Goal: Communication & Community: Answer question/provide support

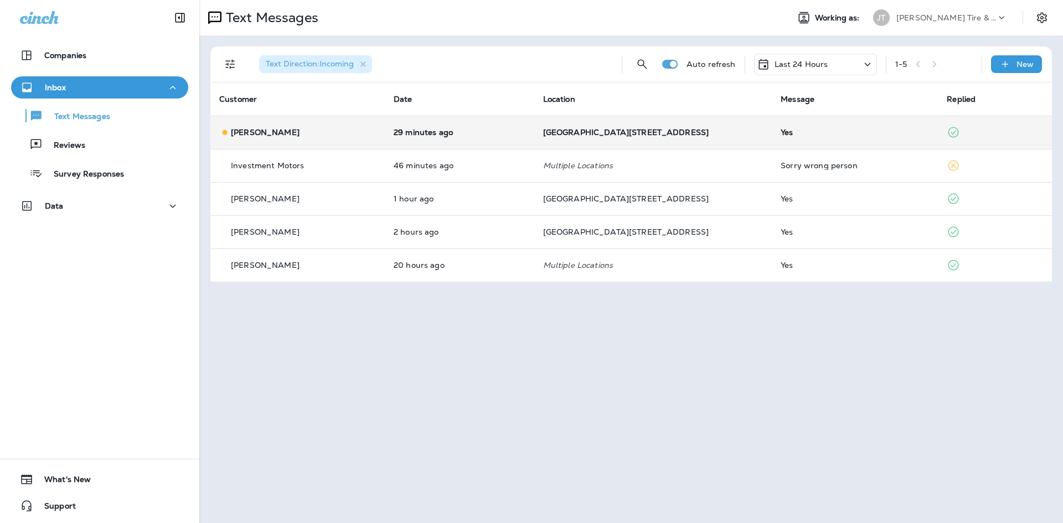
click at [467, 129] on p "29 minutes ago" at bounding box center [460, 132] width 132 height 9
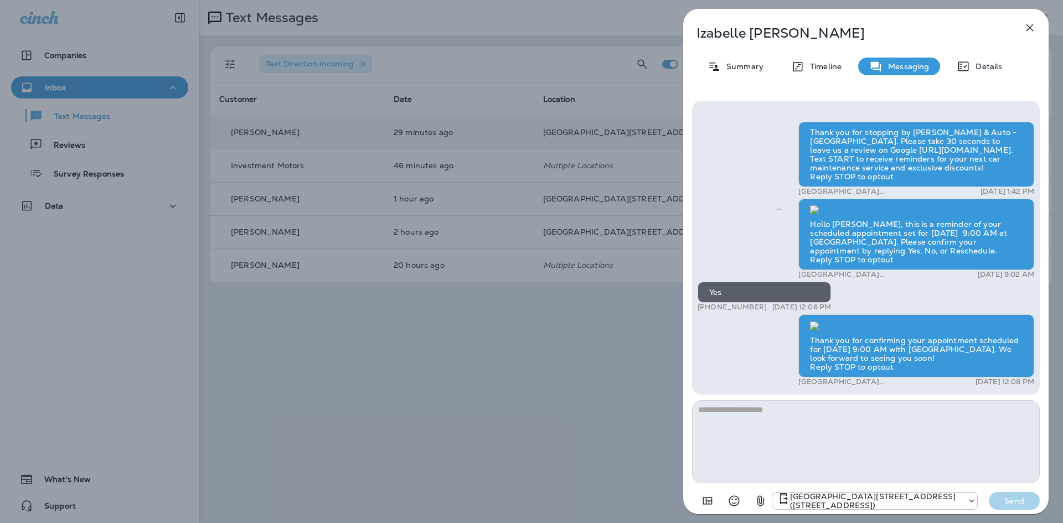
click at [1025, 29] on icon "button" at bounding box center [1029, 27] width 13 height 13
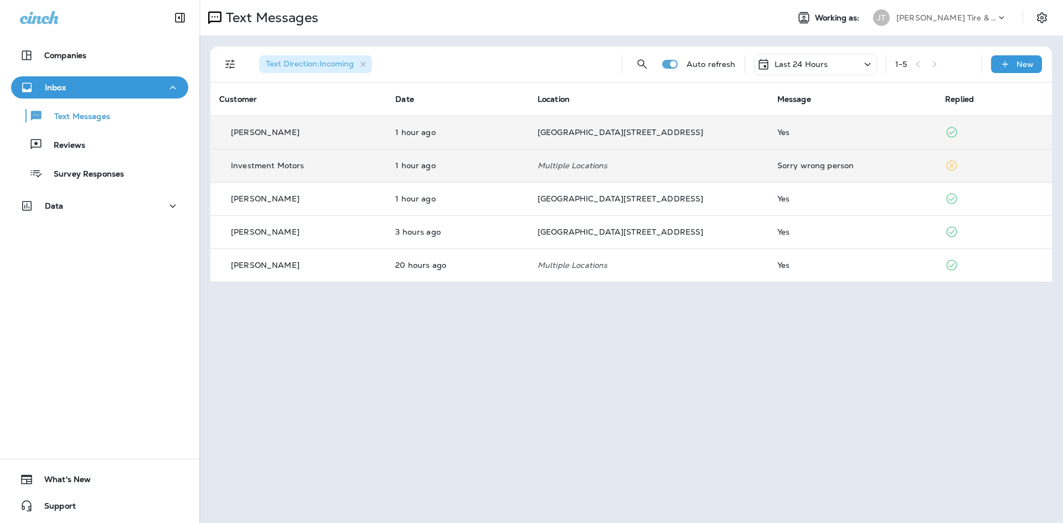
click at [768, 172] on td "Sorry wrong person" at bounding box center [852, 165] width 168 height 33
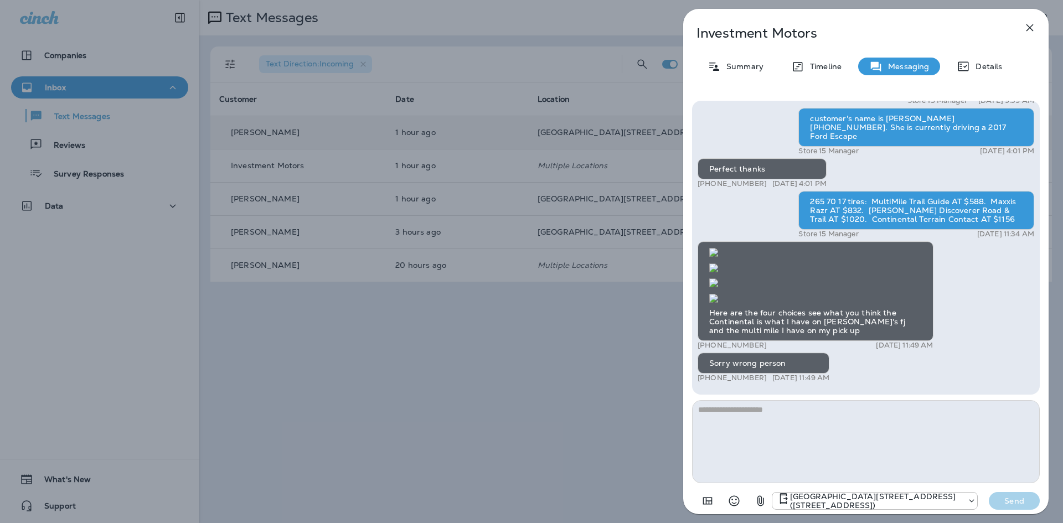
click at [804, 452] on textarea at bounding box center [866, 441] width 348 height 83
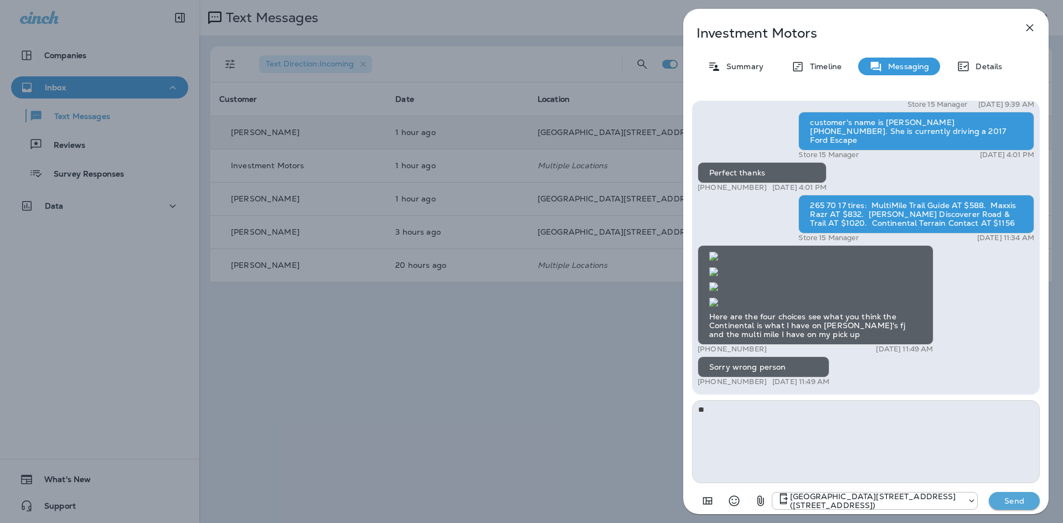
type textarea "*"
type textarea "**********"
click at [1009, 506] on button "Send" at bounding box center [1013, 501] width 51 height 18
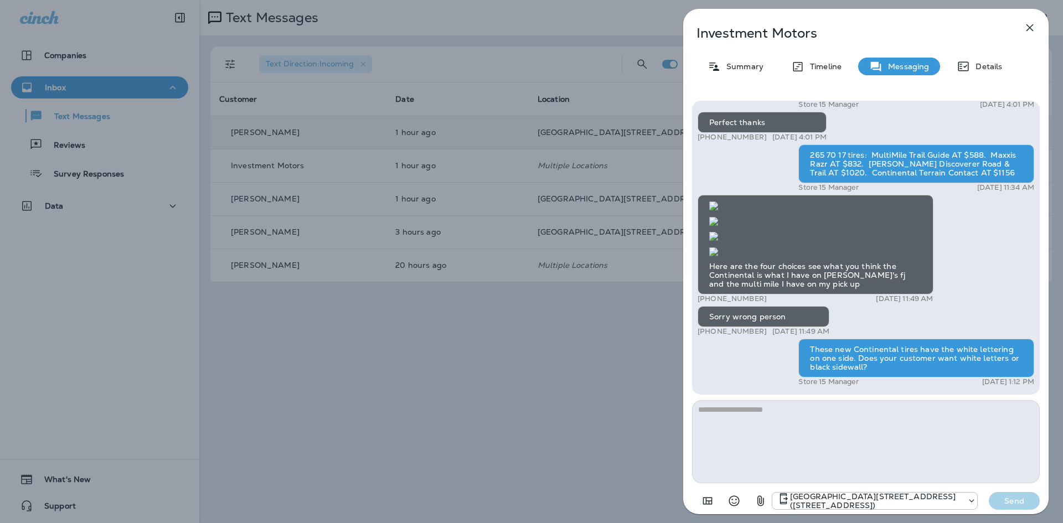
click at [1029, 25] on icon "button" at bounding box center [1029, 27] width 13 height 13
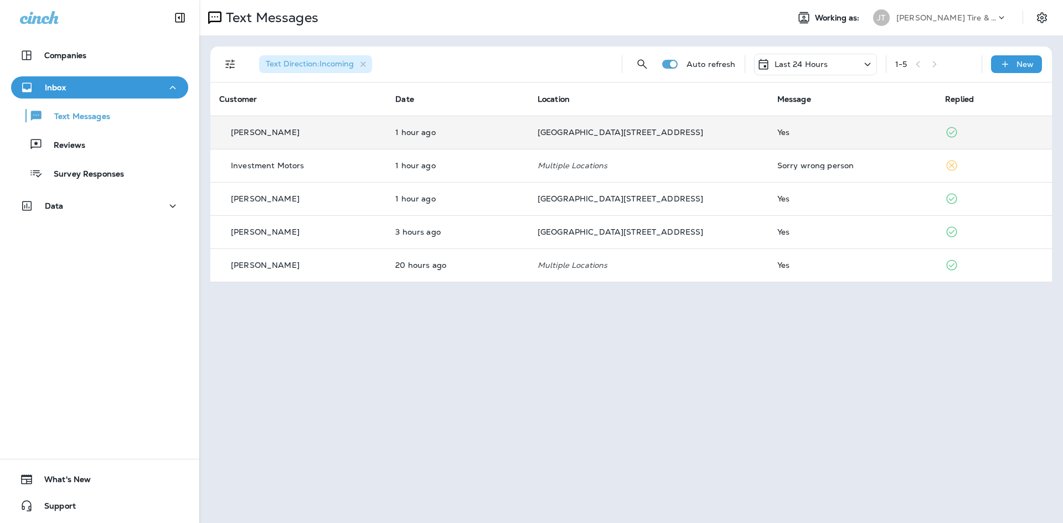
click at [827, 61] on div "Last 24 Hours" at bounding box center [815, 65] width 123 height 22
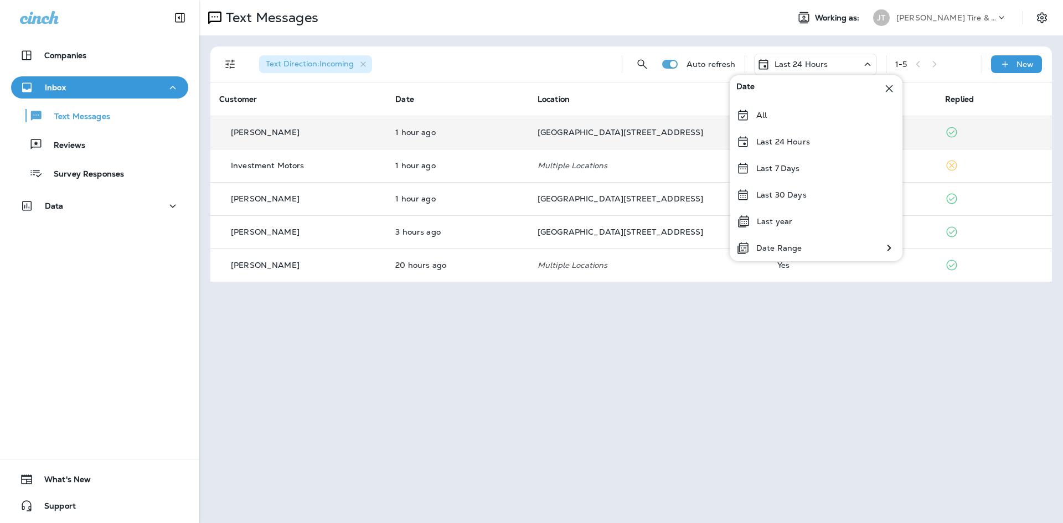
click at [784, 141] on p "Last 24 Hours" at bounding box center [783, 141] width 54 height 9
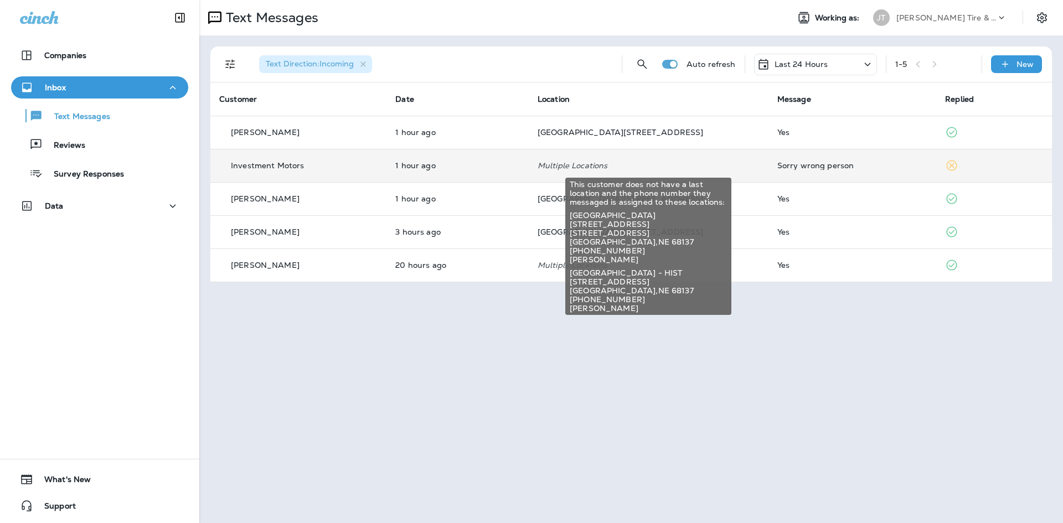
click at [687, 167] on p "Multiple Locations" at bounding box center [648, 165] width 222 height 9
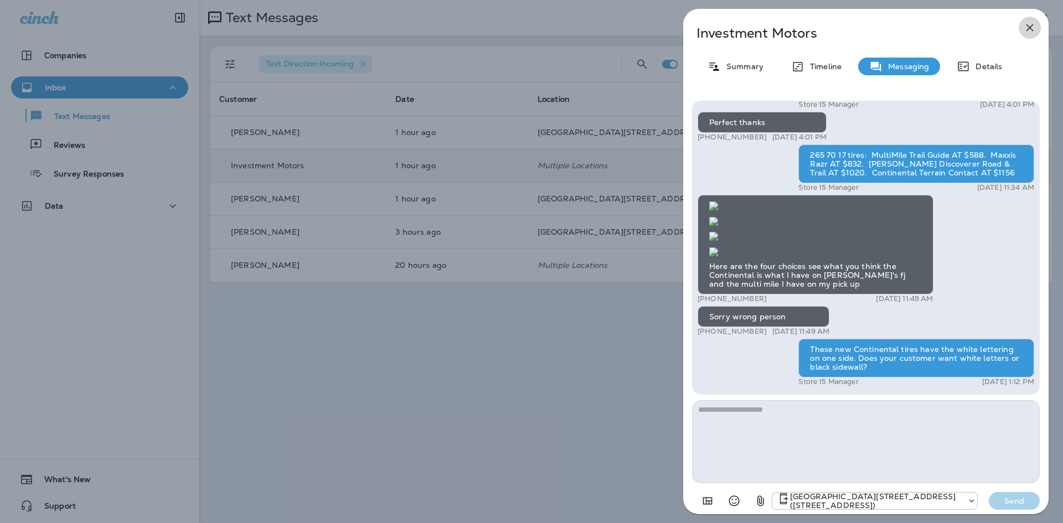
click at [1033, 25] on icon "button" at bounding box center [1029, 27] width 13 height 13
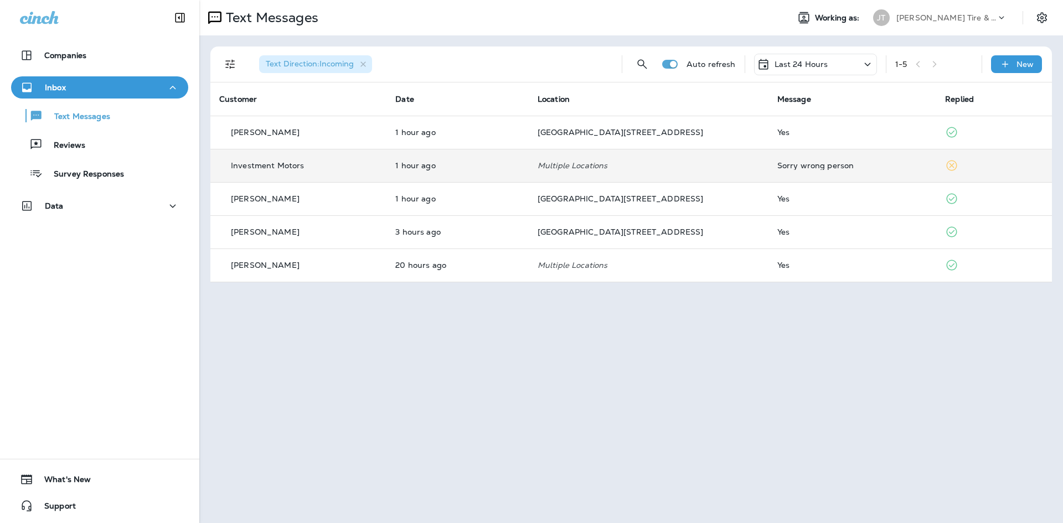
click at [824, 65] on p "Last 24 Hours" at bounding box center [801, 64] width 54 height 9
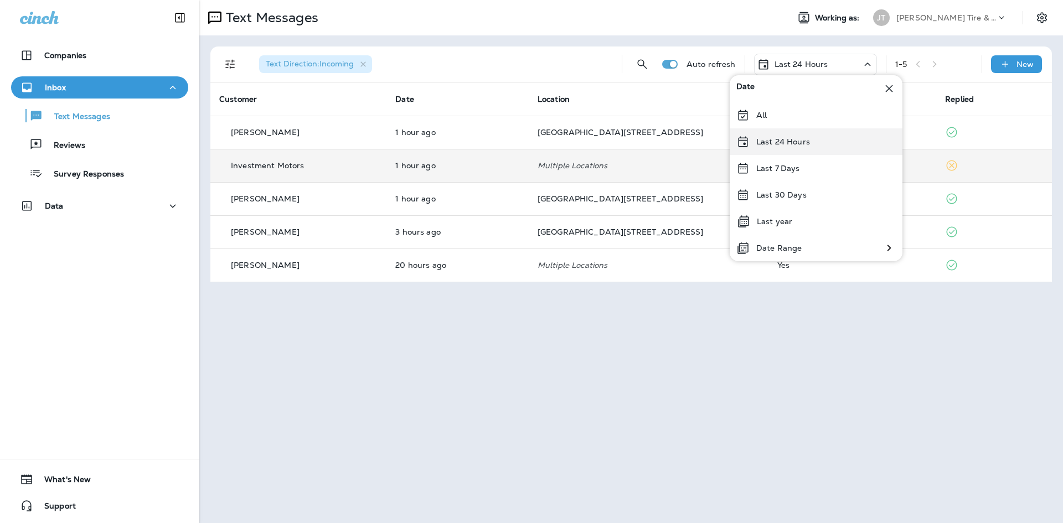
click at [790, 134] on div "Last 24 Hours" at bounding box center [815, 141] width 173 height 27
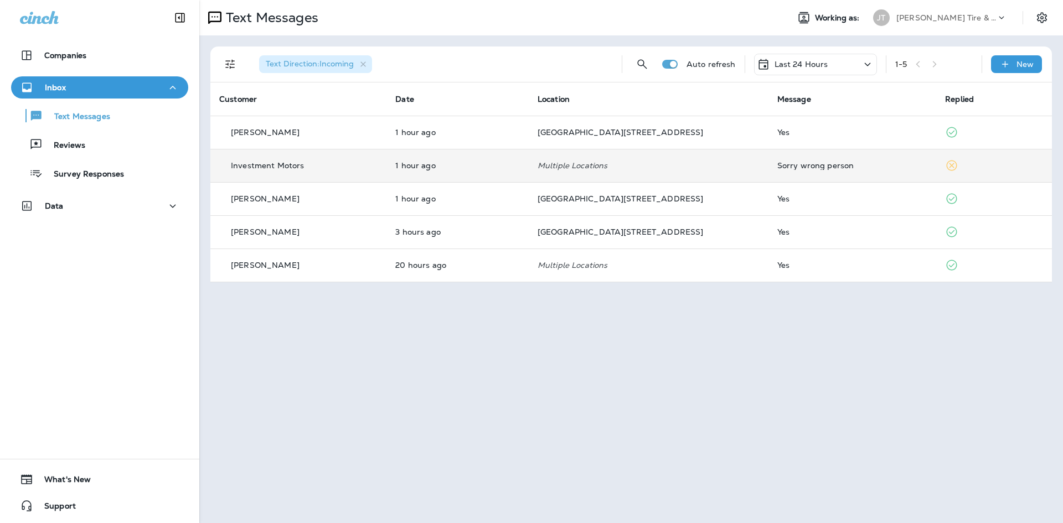
click at [768, 166] on td "Sorry wrong person" at bounding box center [852, 165] width 168 height 33
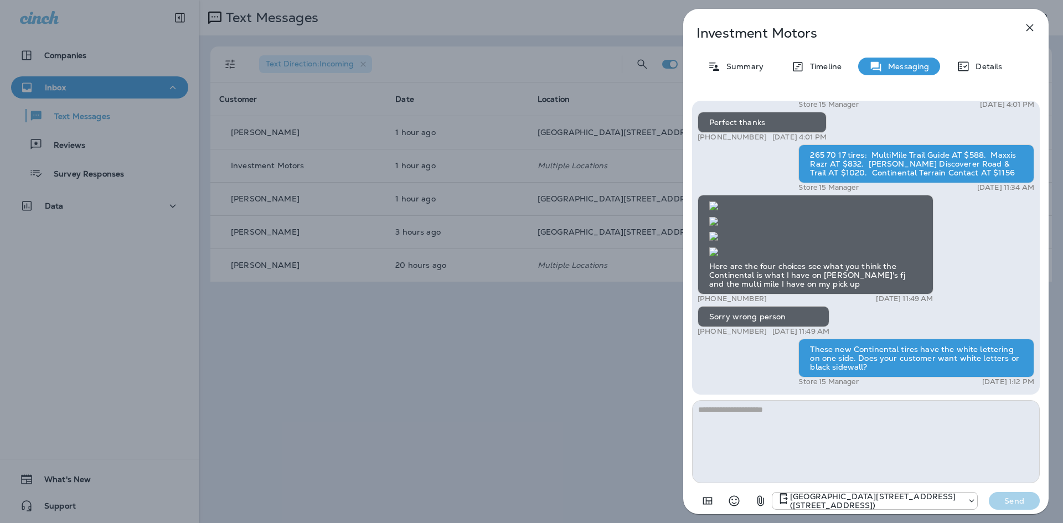
drag, startPoint x: 1035, startPoint y: 27, endPoint x: 955, endPoint y: 3, distance: 83.7
click at [1034, 27] on icon "button" at bounding box center [1029, 27] width 13 height 13
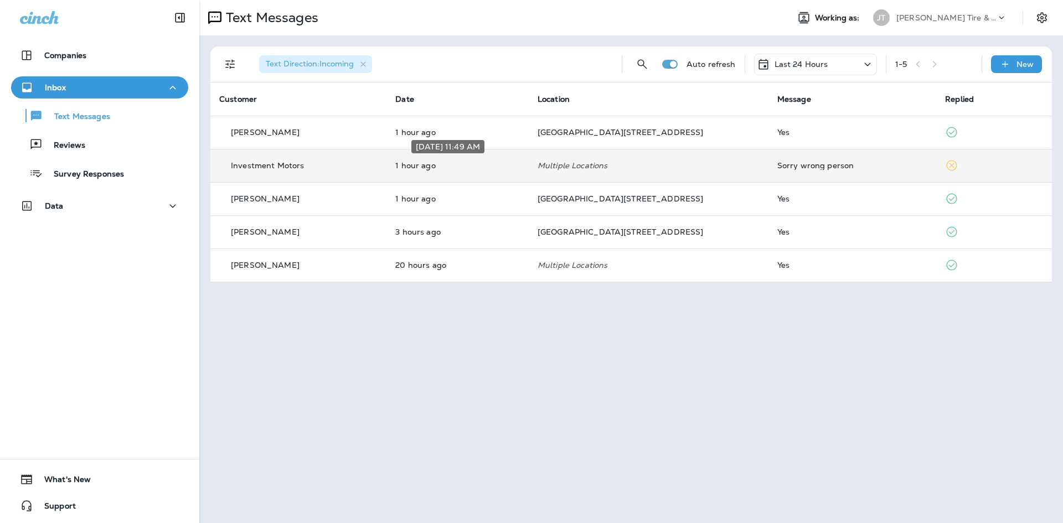
click at [417, 169] on p "1 hour ago" at bounding box center [457, 165] width 125 height 9
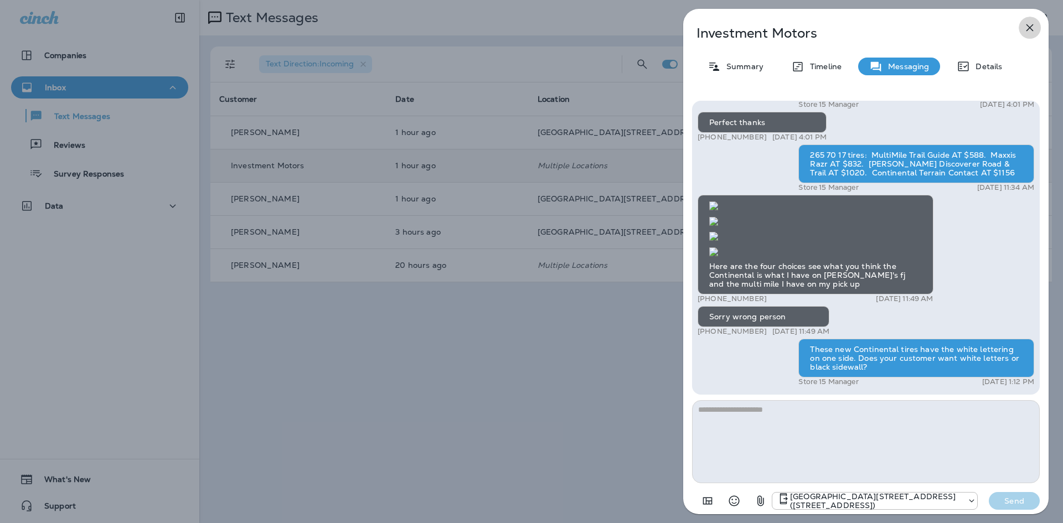
click at [1033, 28] on icon "button" at bounding box center [1029, 27] width 13 height 13
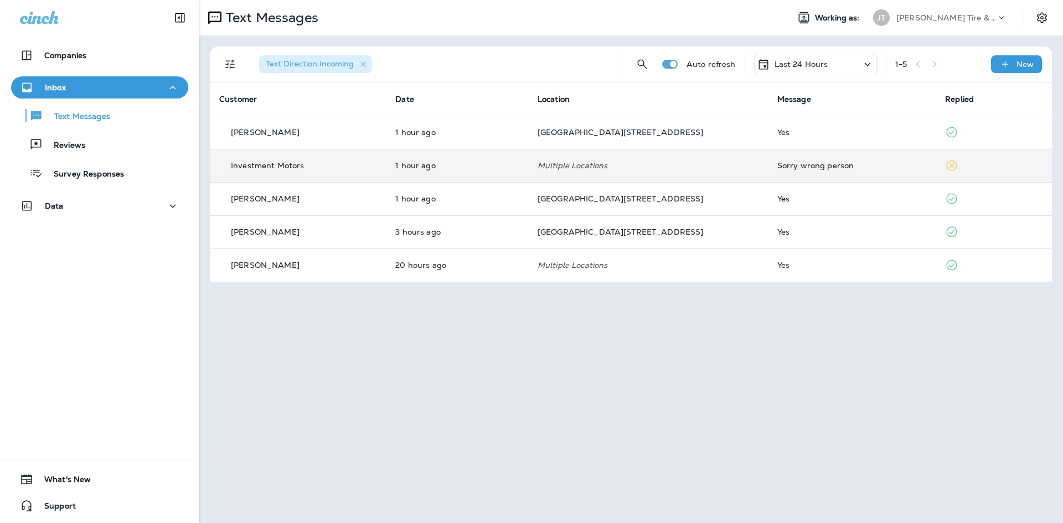
click at [855, 173] on td "Sorry wrong person" at bounding box center [852, 165] width 168 height 33
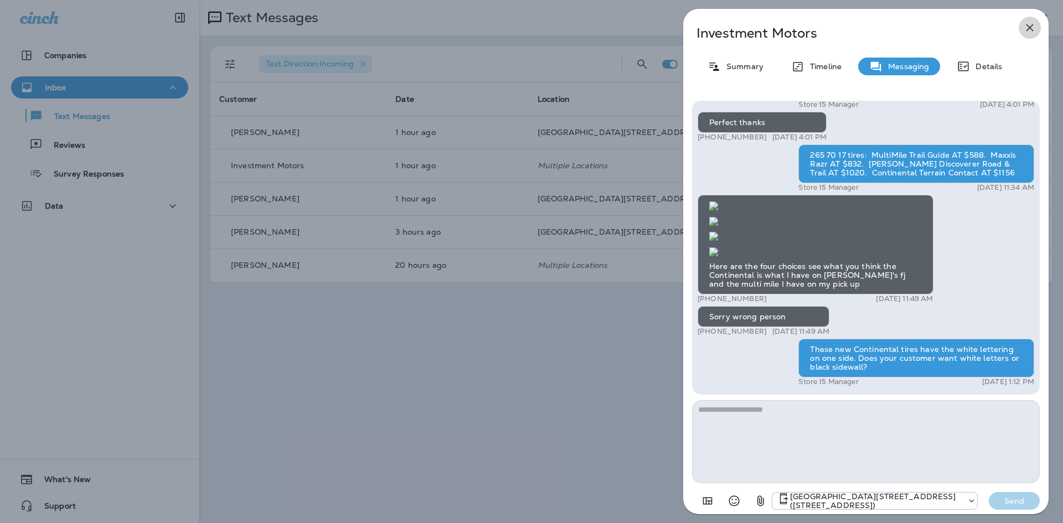
click at [1027, 29] on icon "button" at bounding box center [1029, 27] width 13 height 13
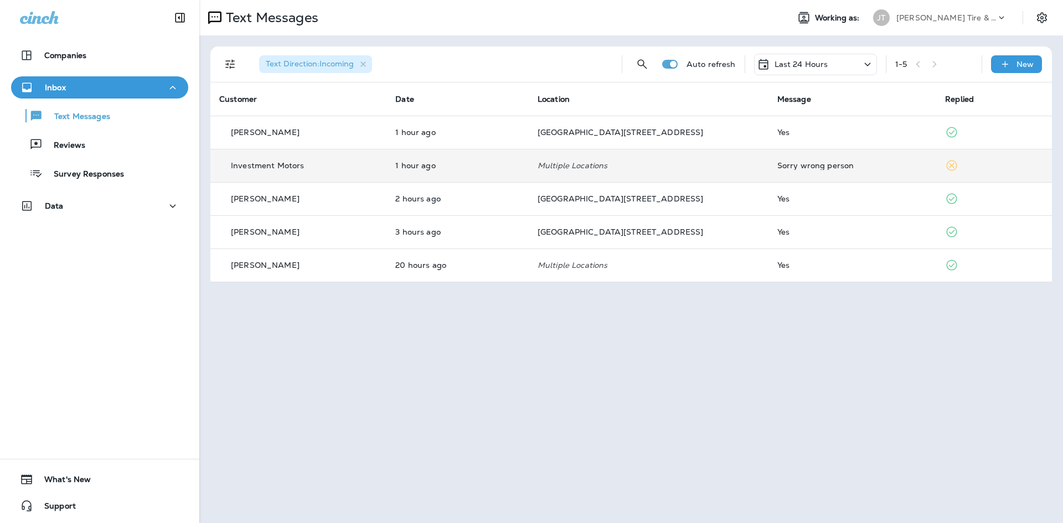
click at [710, 153] on td "Multiple Locations" at bounding box center [649, 165] width 240 height 33
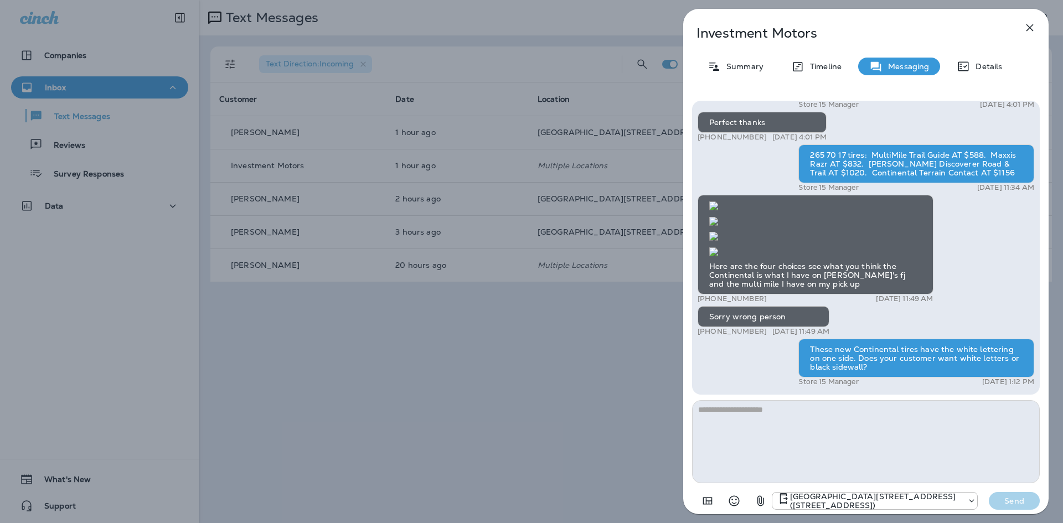
click at [1026, 25] on icon "button" at bounding box center [1029, 27] width 13 height 13
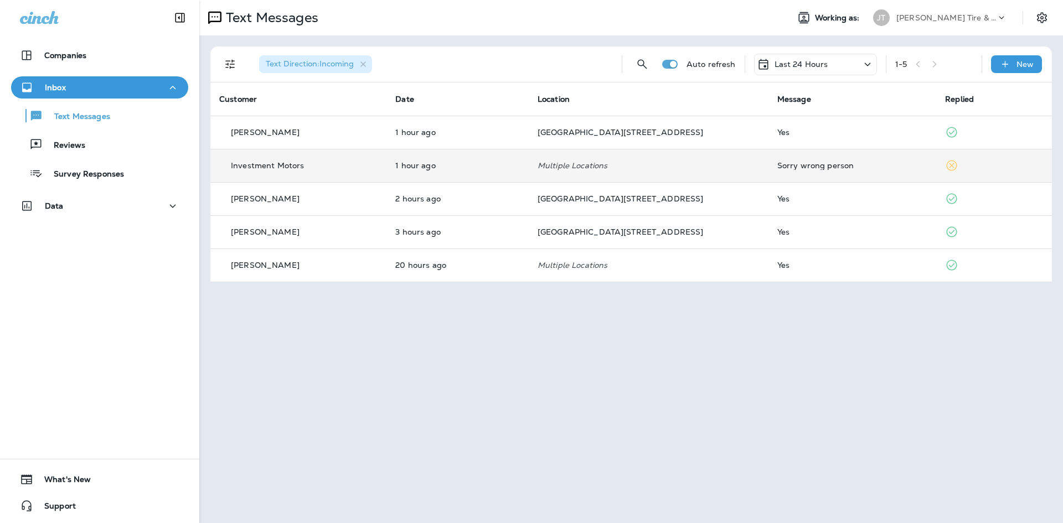
click at [837, 162] on div "Sorry wrong person" at bounding box center [852, 165] width 150 height 9
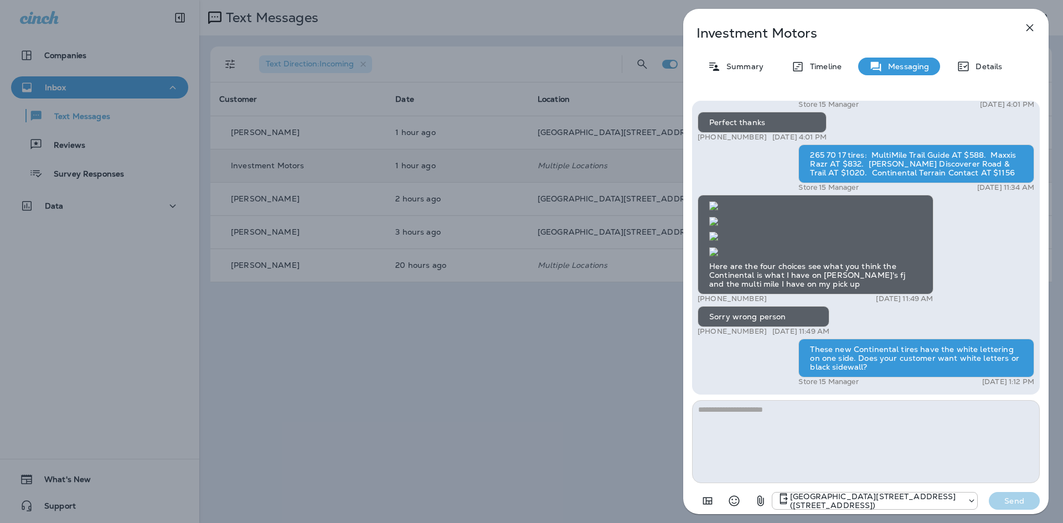
click at [842, 422] on textarea at bounding box center [866, 441] width 348 height 83
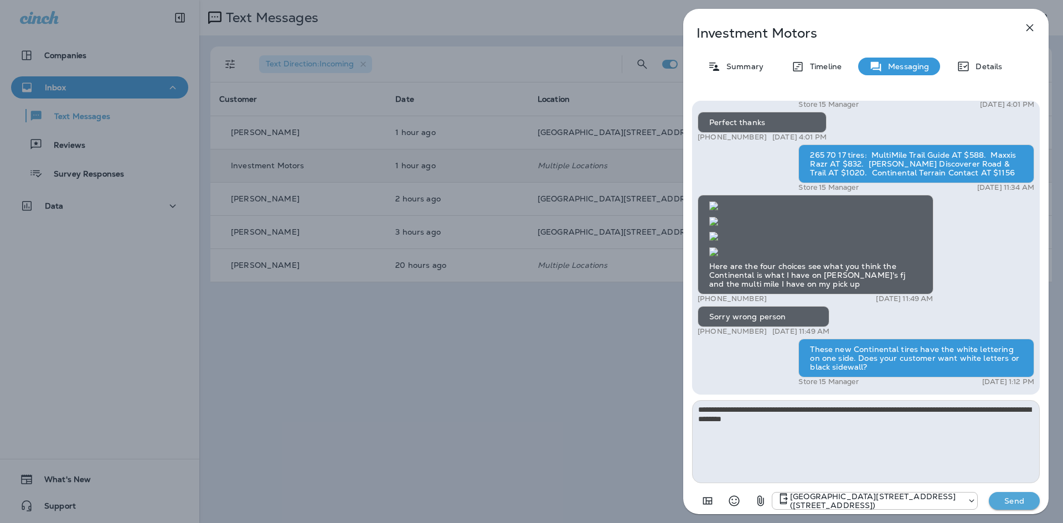
click at [983, 410] on textarea "**********" at bounding box center [866, 441] width 348 height 83
type textarea "**********"
click at [1012, 506] on button "Send" at bounding box center [1013, 501] width 51 height 18
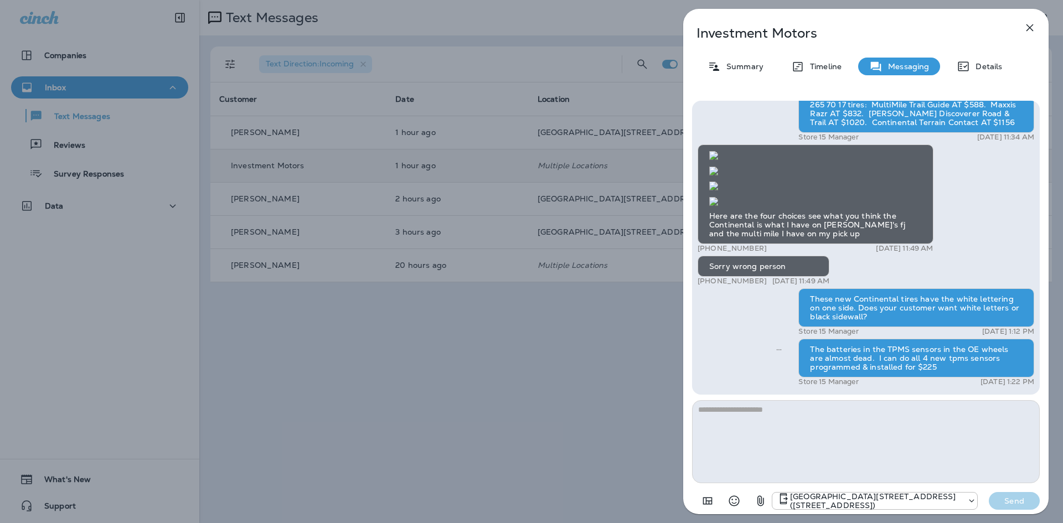
click at [1029, 29] on icon "button" at bounding box center [1029, 27] width 13 height 13
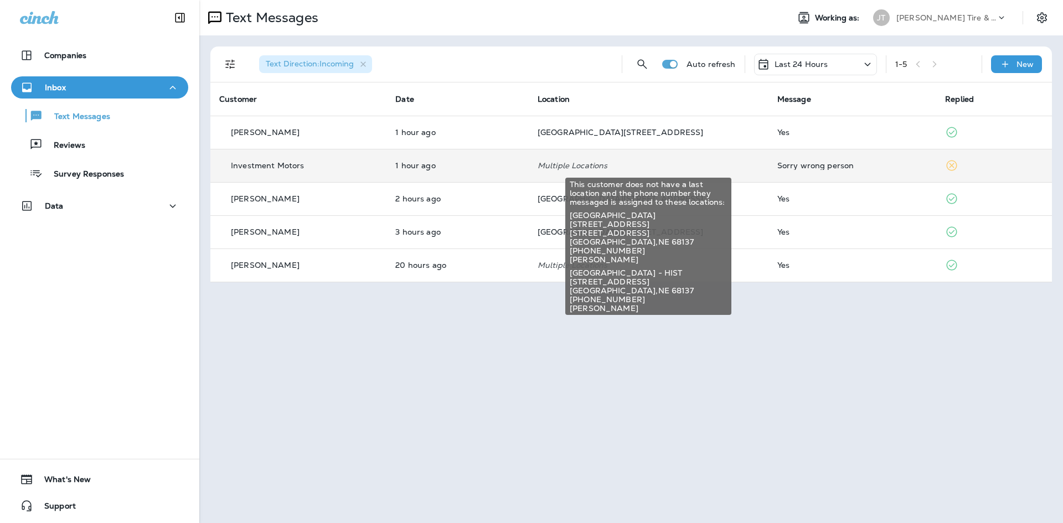
click at [700, 168] on p "Multiple Locations" at bounding box center [648, 165] width 222 height 9
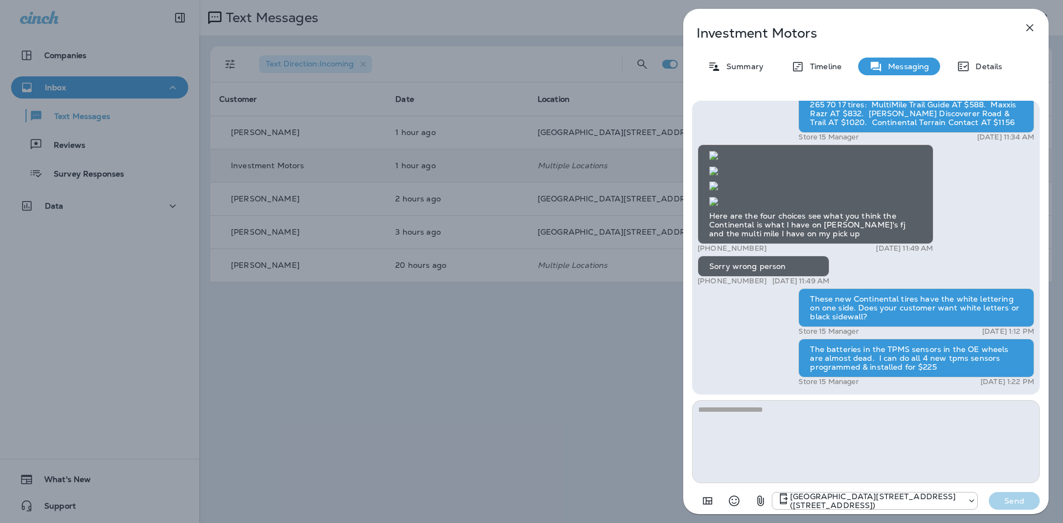
click at [1027, 25] on icon "button" at bounding box center [1029, 27] width 7 height 7
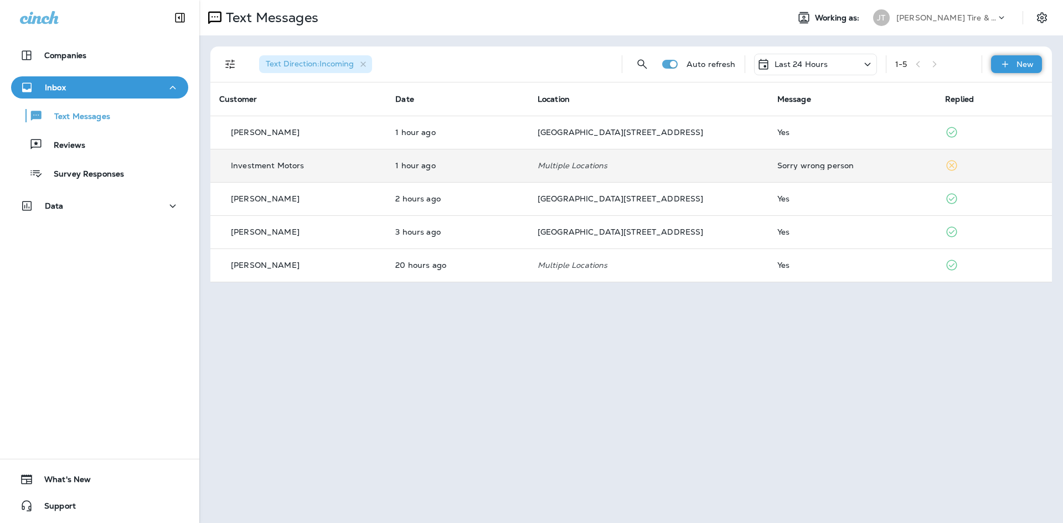
click at [1024, 65] on p "New" at bounding box center [1024, 64] width 17 height 9
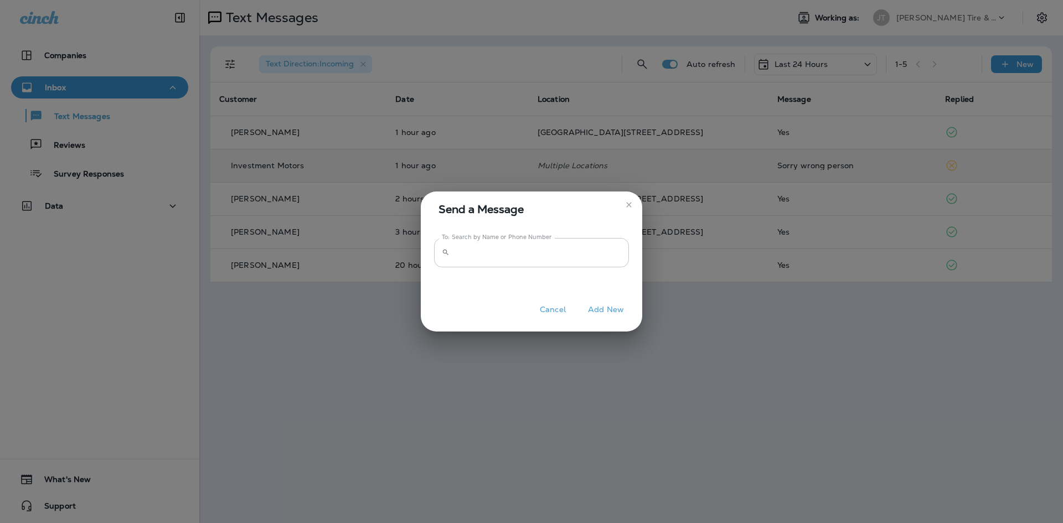
click at [511, 250] on input "To: Search by Name or Phone Number" at bounding box center [541, 252] width 175 height 29
click at [627, 205] on icon "close" at bounding box center [628, 204] width 9 height 9
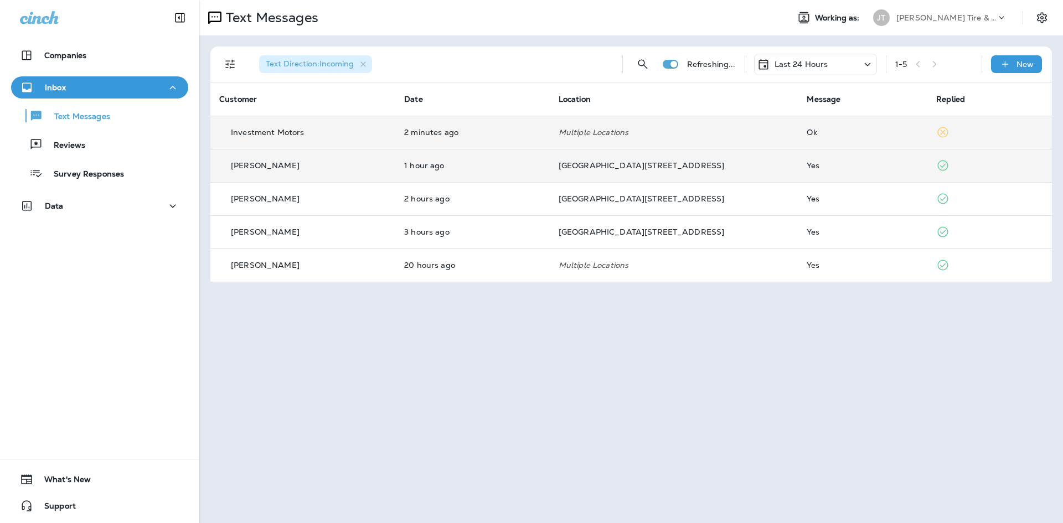
click at [665, 143] on td "Multiple Locations" at bounding box center [674, 132] width 248 height 33
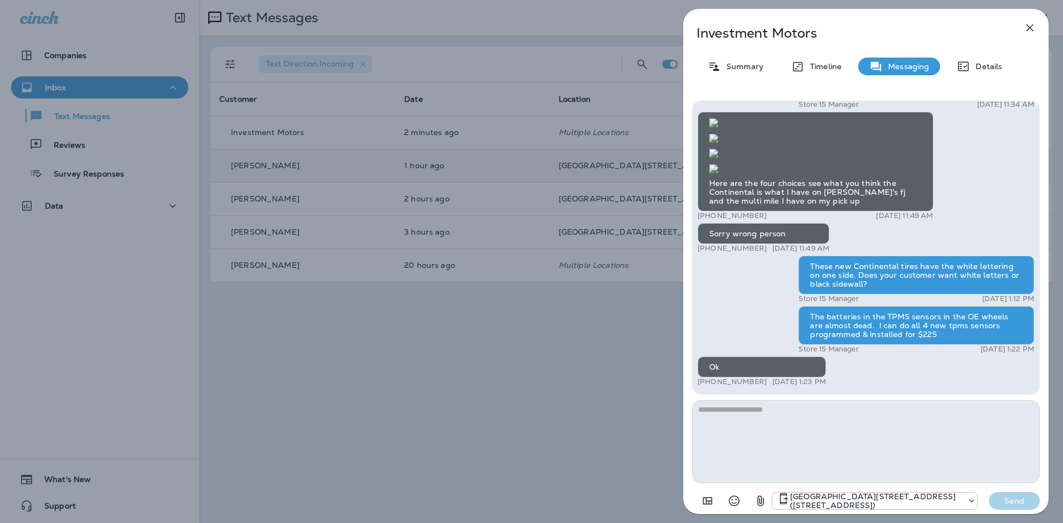
click at [801, 427] on textarea at bounding box center [866, 441] width 348 height 83
type textarea "**********"
drag, startPoint x: 988, startPoint y: 499, endPoint x: 952, endPoint y: 480, distance: 40.8
click at [991, 499] on p "Send" at bounding box center [1014, 501] width 46 height 10
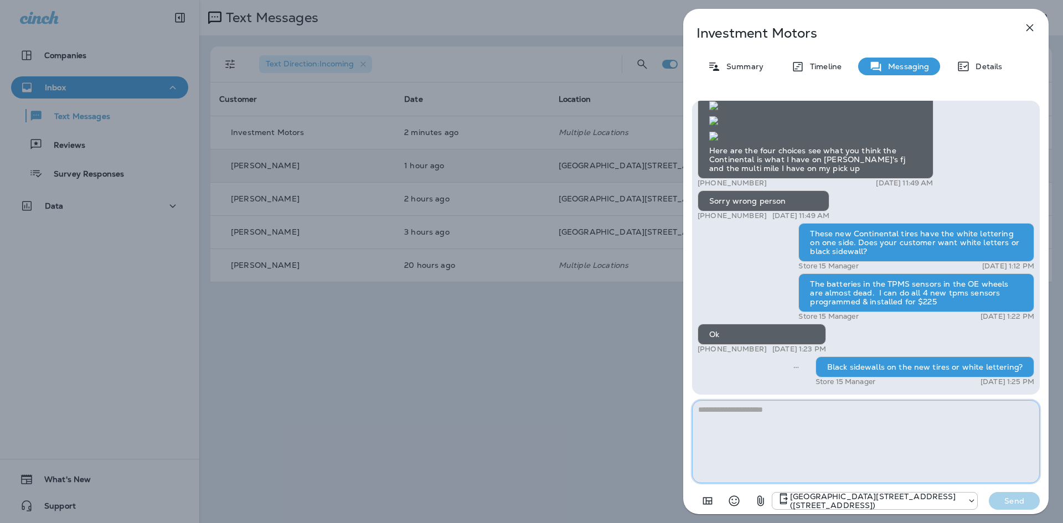
click at [792, 433] on textarea at bounding box center [866, 441] width 348 height 83
click at [1031, 28] on icon "button" at bounding box center [1029, 27] width 13 height 13
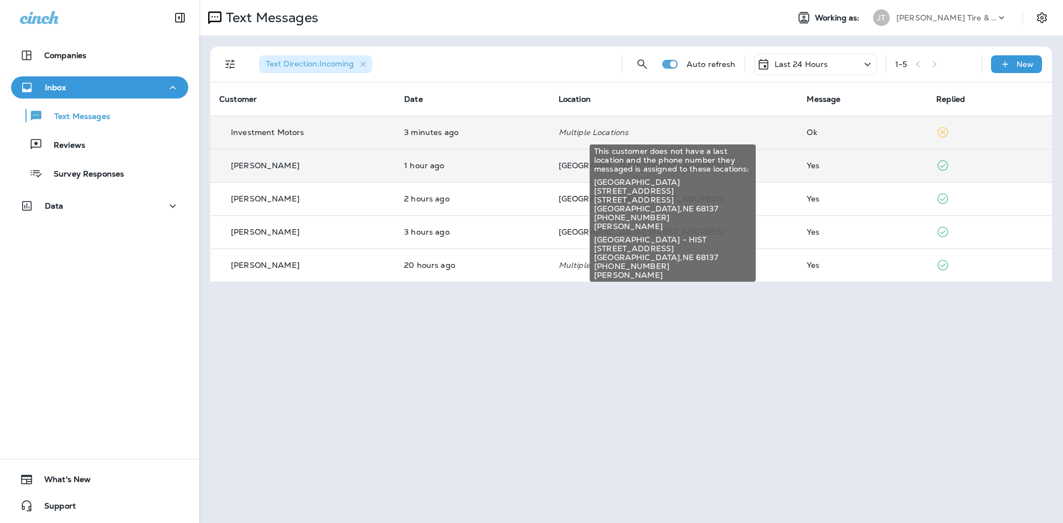
click at [683, 135] on p "Multiple Locations" at bounding box center [673, 132] width 231 height 9
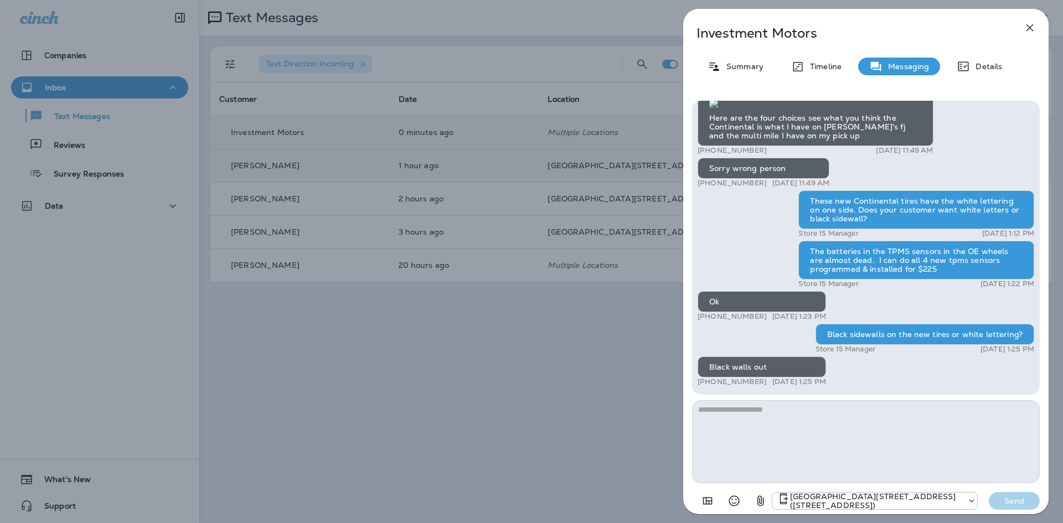
click at [807, 408] on textarea at bounding box center [866, 441] width 348 height 83
type textarea "**********"
click at [1017, 498] on p "Send" at bounding box center [1014, 501] width 46 height 10
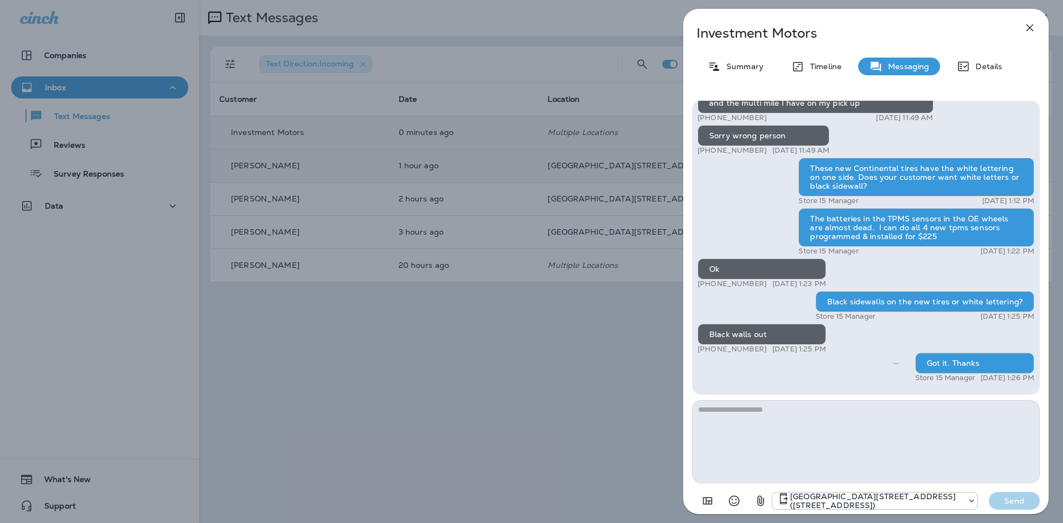
click at [1026, 32] on icon "button" at bounding box center [1029, 27] width 13 height 13
